Goal: Check status: Check status

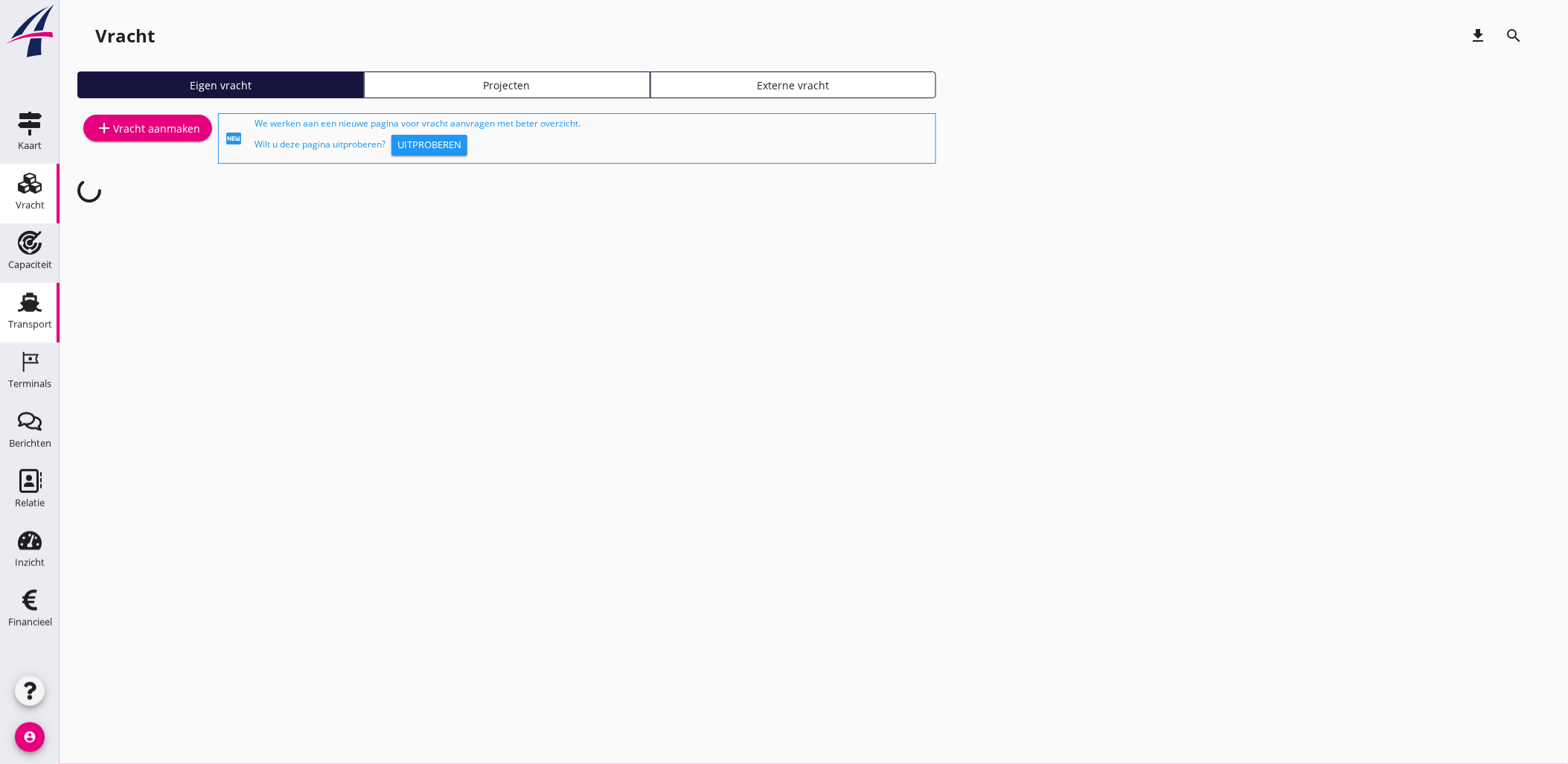
click at [32, 293] on use at bounding box center [30, 302] width 24 height 20
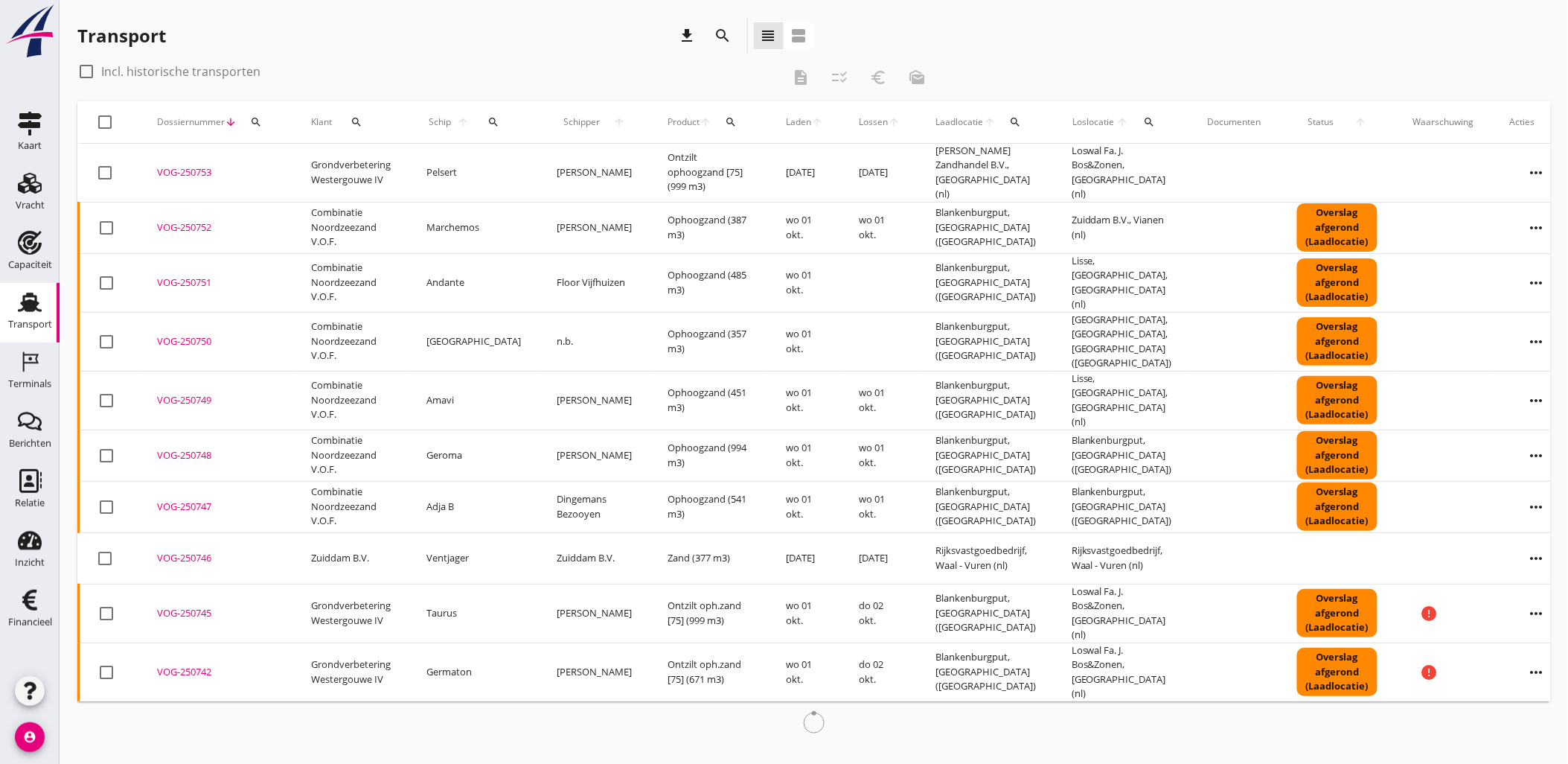
click at [724, 43] on icon "search" at bounding box center [723, 35] width 18 height 18
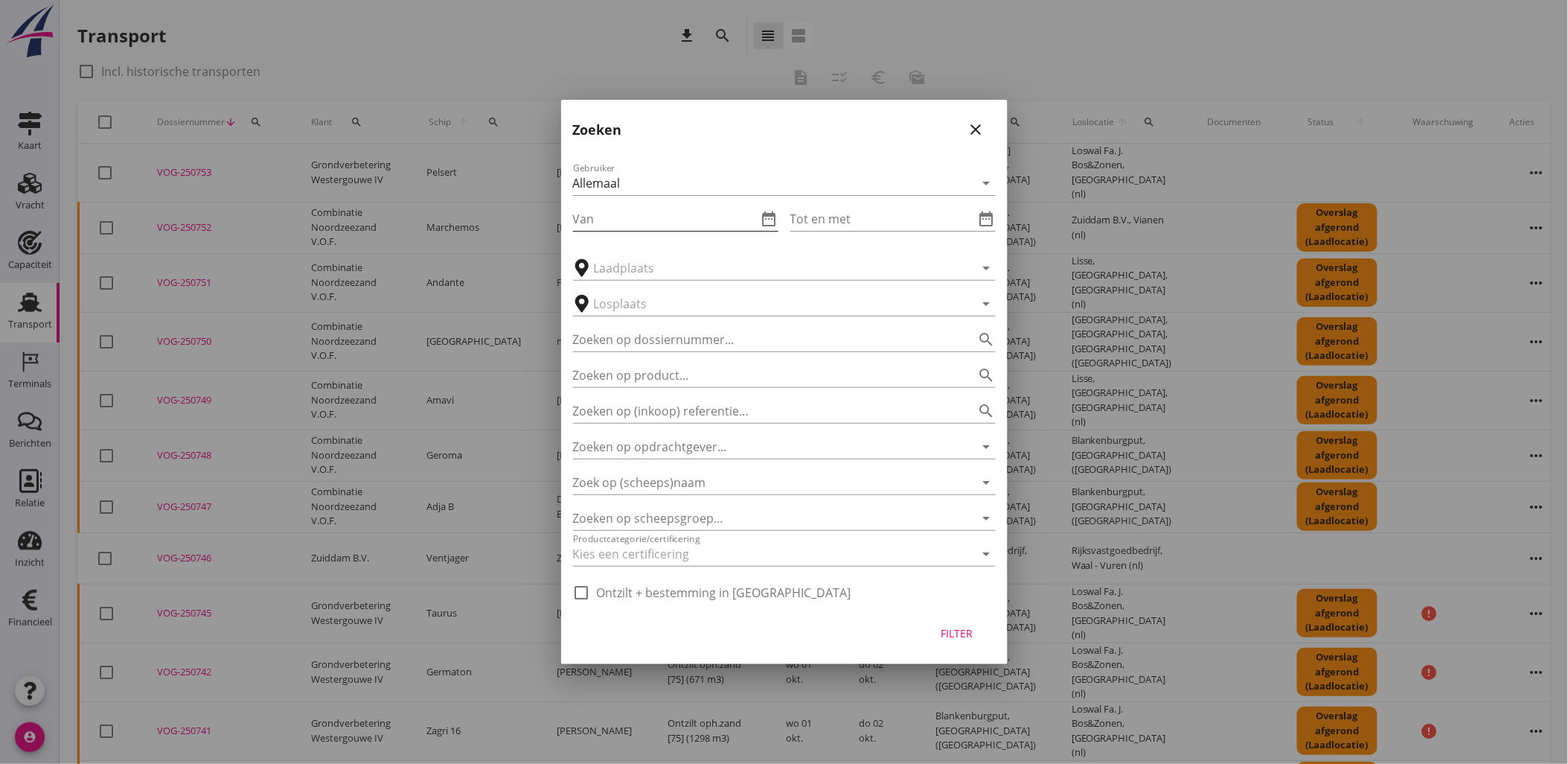
click at [769, 221] on icon "date_range" at bounding box center [769, 219] width 18 height 18
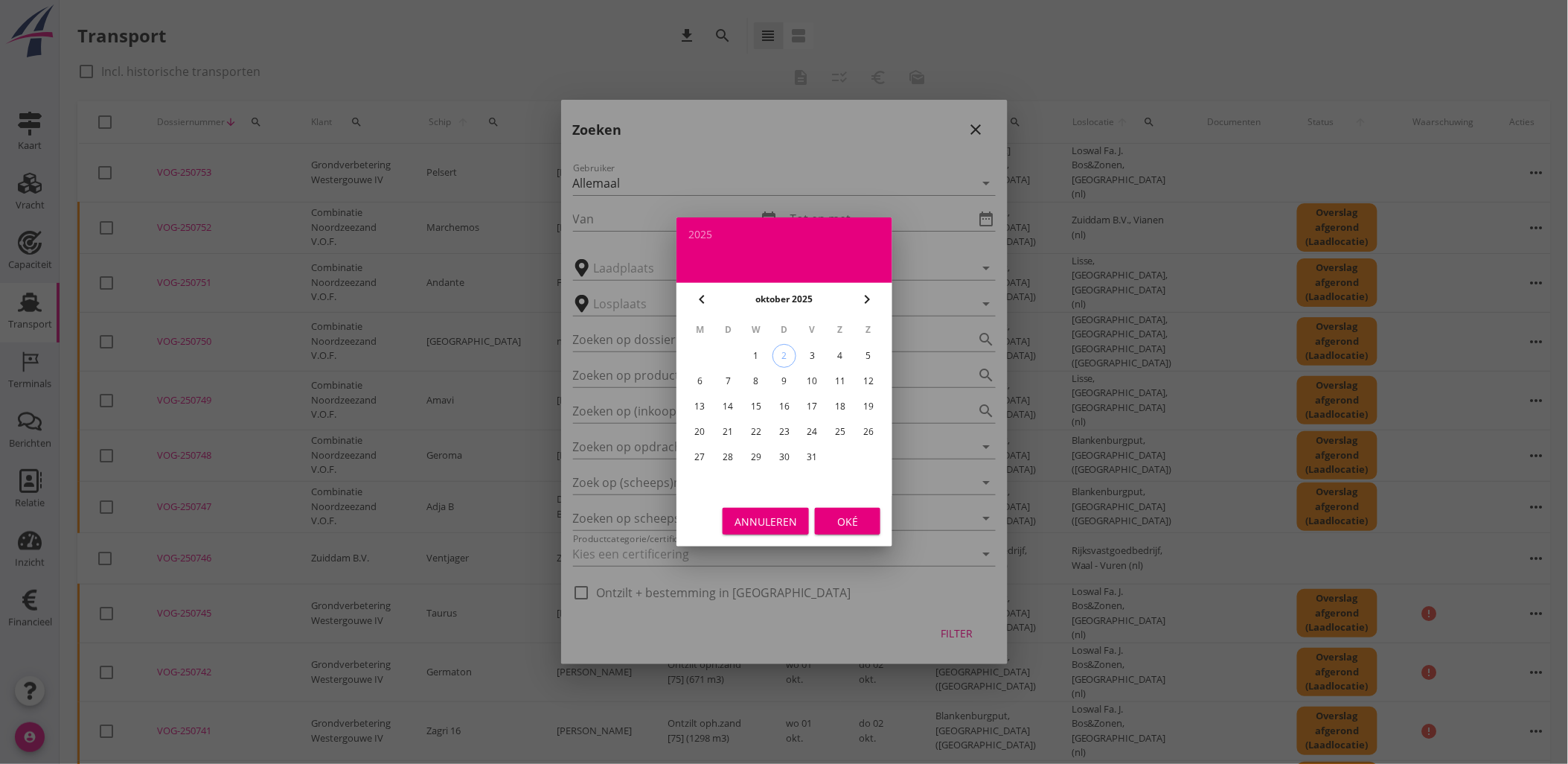
click at [841, 401] on div "18" at bounding box center [841, 407] width 24 height 24
type input "[DATE]"
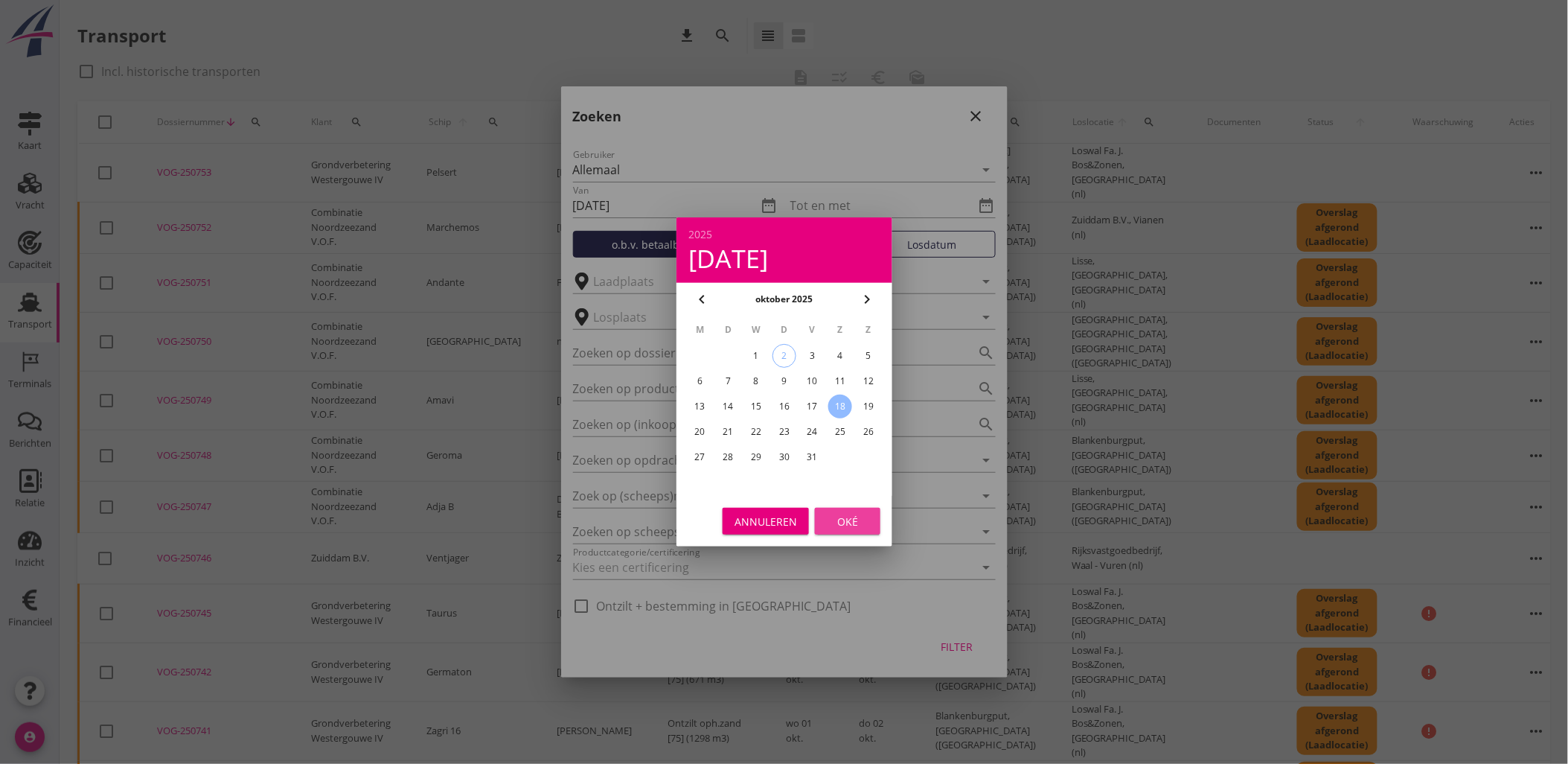
click at [844, 514] on button "Oké" at bounding box center [847, 521] width 65 height 27
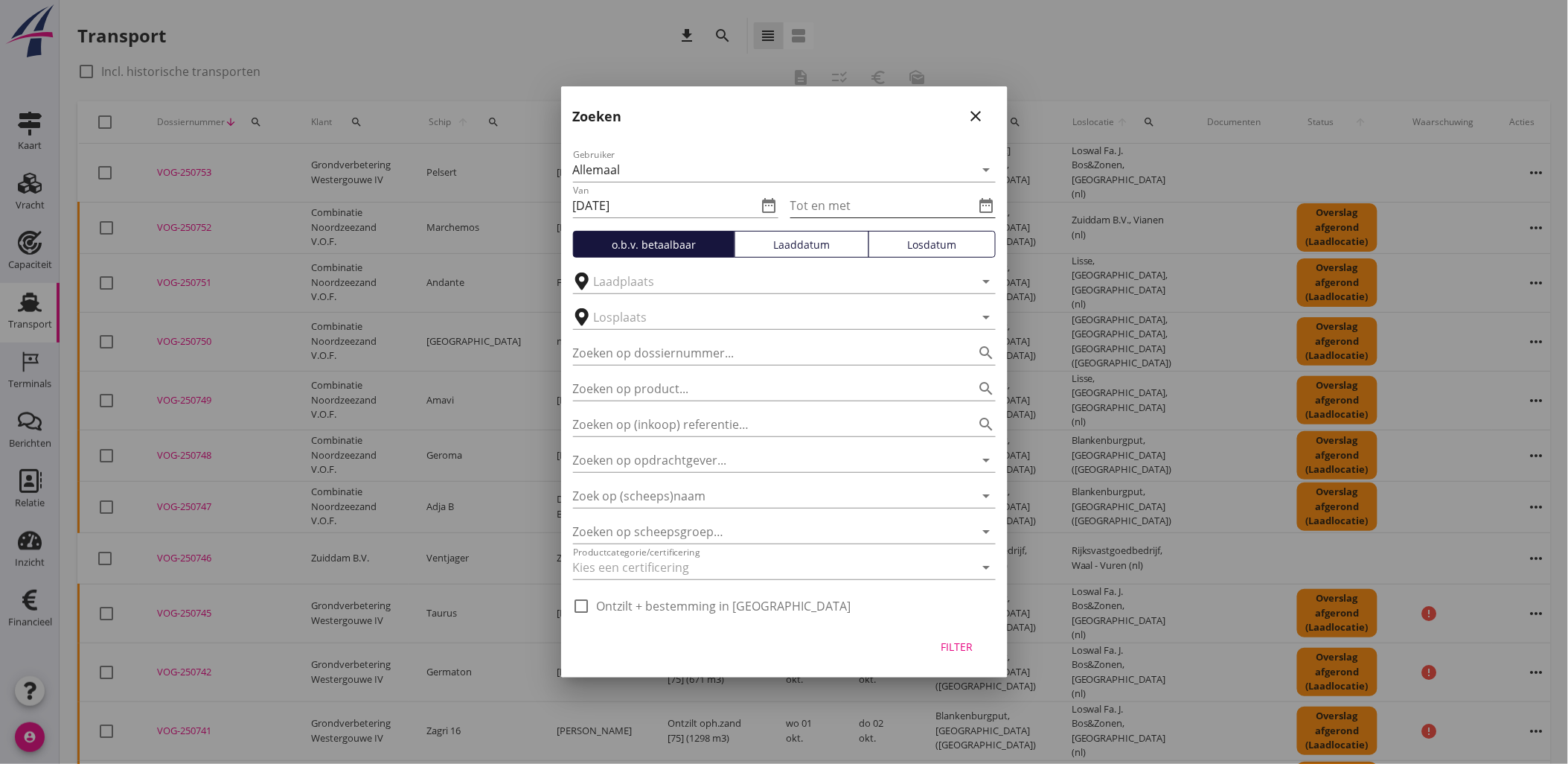
click at [989, 198] on icon "date_range" at bounding box center [987, 205] width 18 height 18
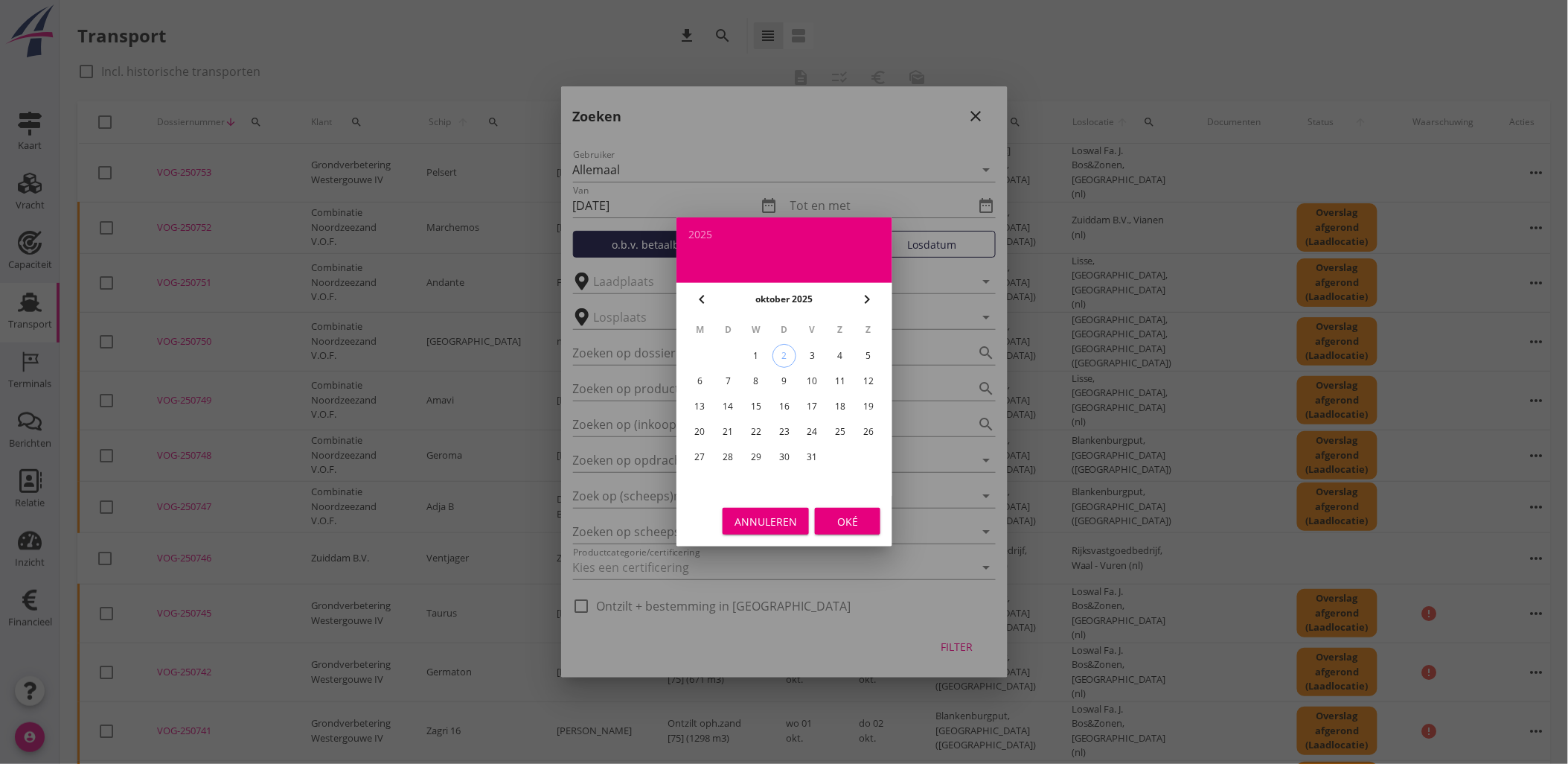
click at [871, 434] on div "26" at bounding box center [869, 432] width 24 height 24
type input "[DATE]"
click at [841, 525] on div "Oké" at bounding box center [847, 521] width 42 height 16
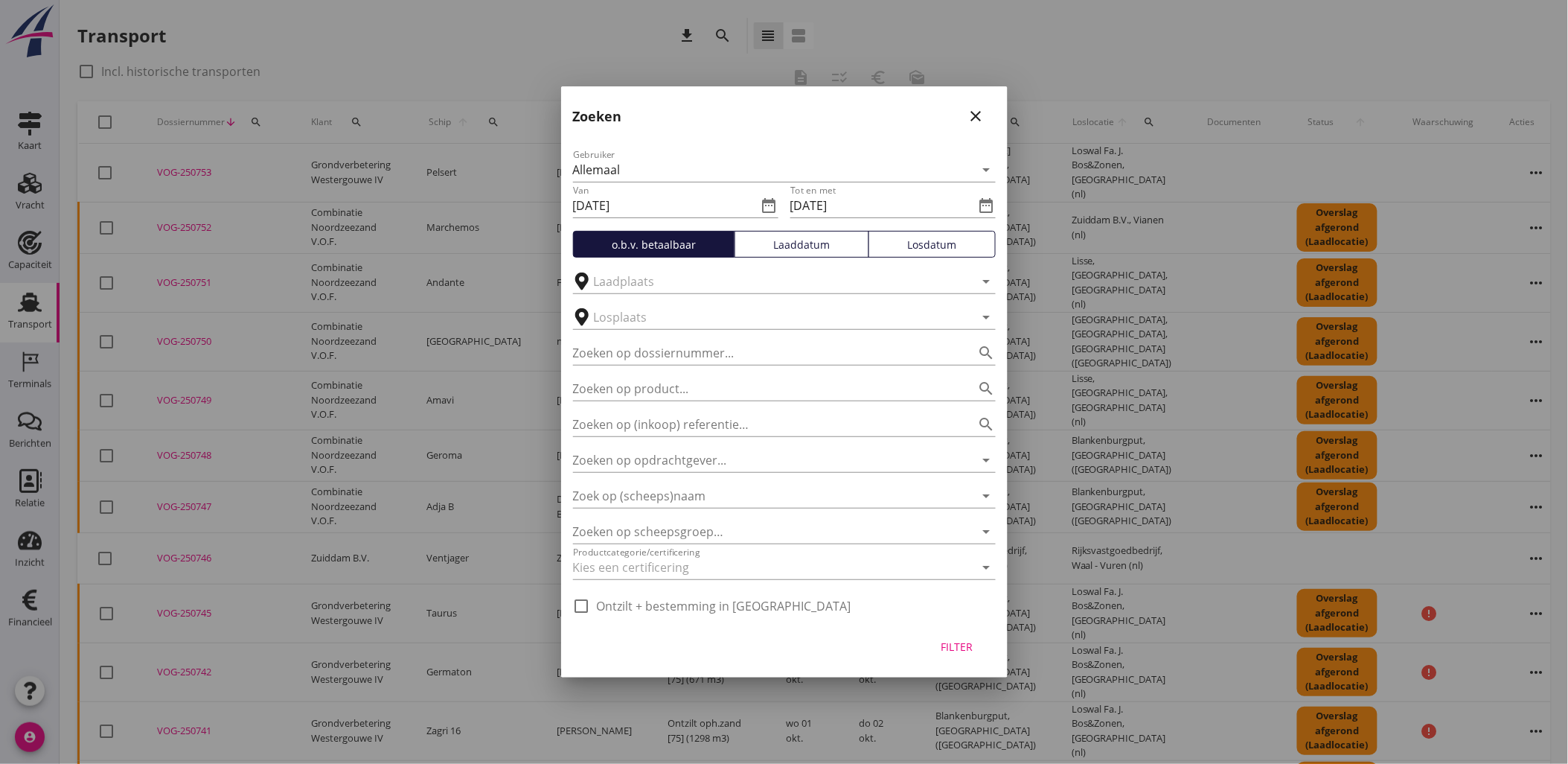
click at [810, 230] on div "Tot en met [DATE] date_range" at bounding box center [893, 206] width 206 height 49
click at [821, 237] on div "Laaddatum" at bounding box center [802, 245] width 121 height 16
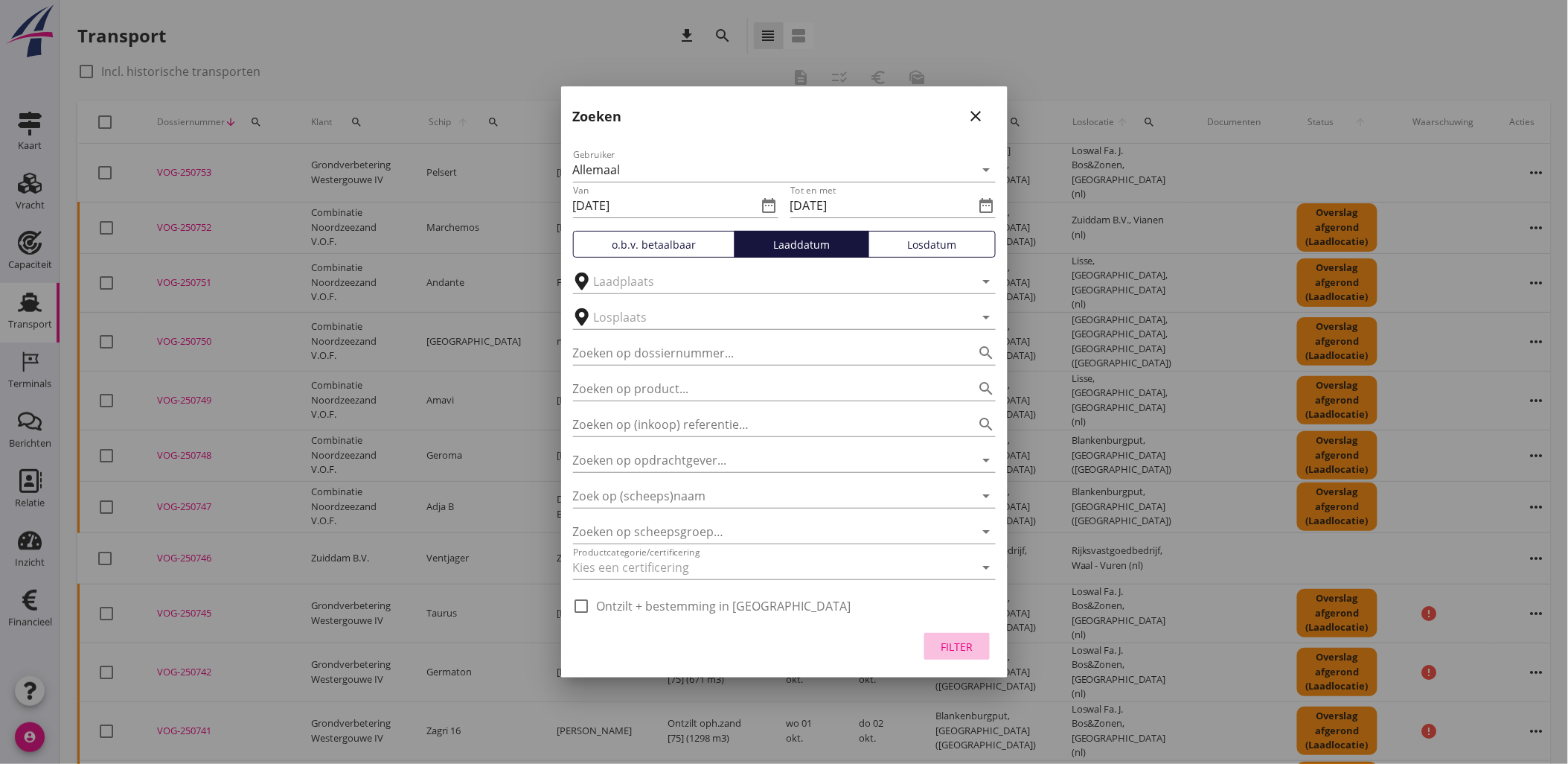
click at [957, 651] on div "Filter" at bounding box center [957, 647] width 42 height 16
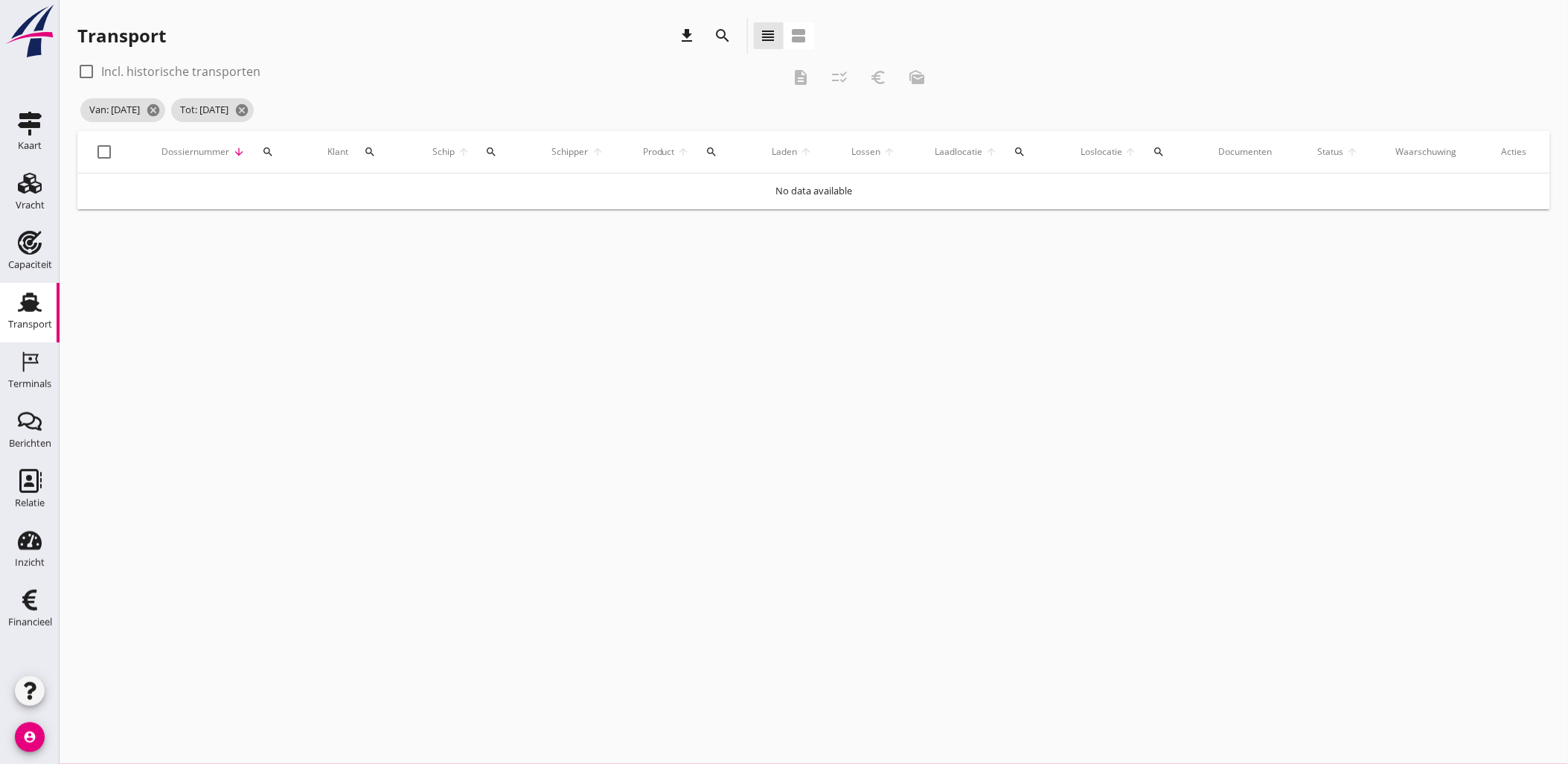
click at [173, 79] on div "check_box_outline_blank Incl. historische transporten" at bounding box center [168, 71] width 183 height 18
click at [173, 73] on label "Incl. historische transporten" at bounding box center [180, 72] width 159 height 15
checkbox input "true"
